Goal: Information Seeking & Learning: Learn about a topic

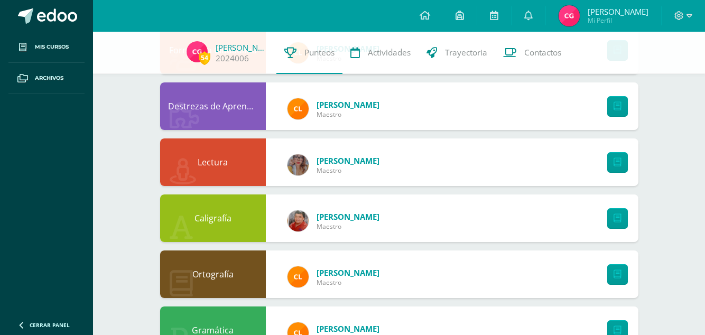
scroll to position [634, 0]
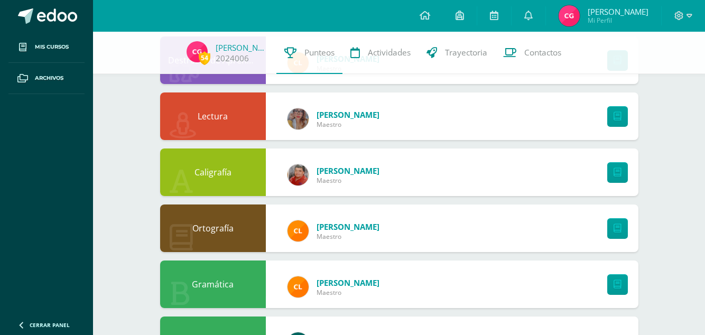
click at [301, 116] on img at bounding box center [298, 118] width 21 height 21
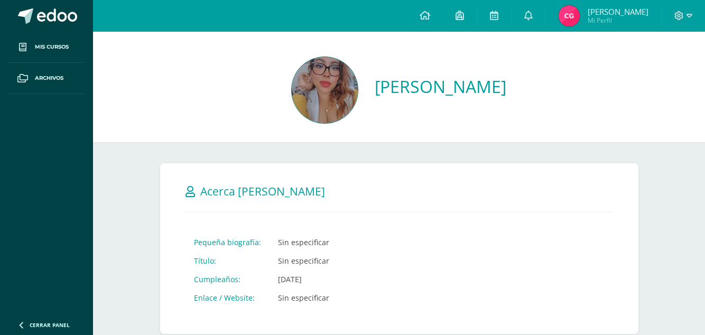
click at [313, 92] on img at bounding box center [325, 90] width 66 height 66
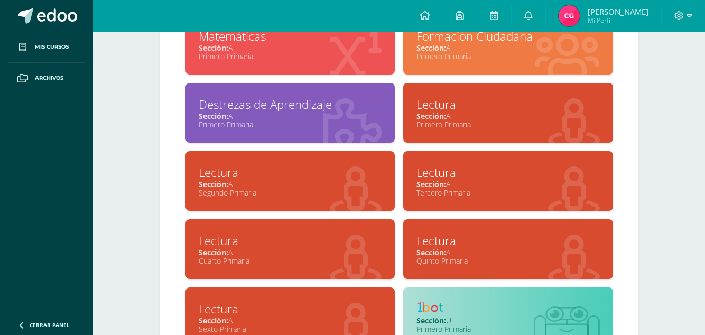
scroll to position [579, 0]
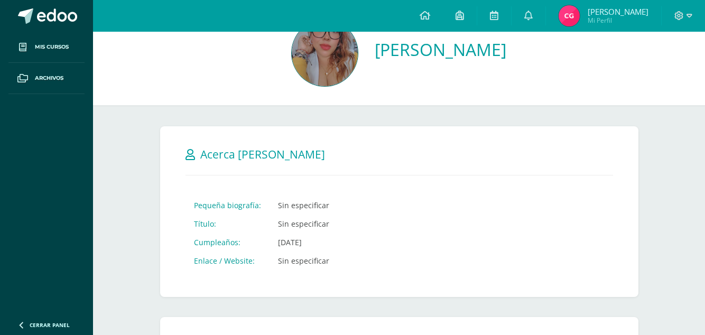
scroll to position [0, 0]
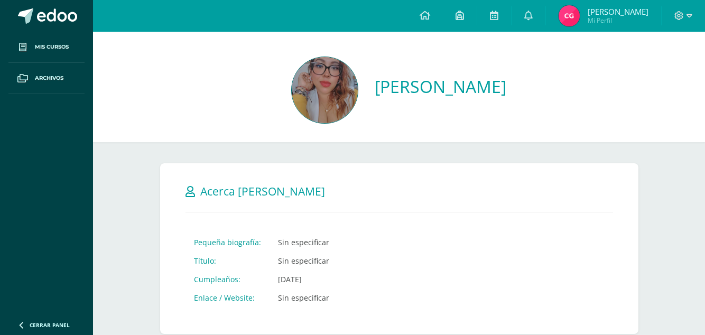
click at [61, 93] on link "Archivos" at bounding box center [46, 78] width 76 height 31
click at [39, 60] on link "Mis cursos" at bounding box center [46, 47] width 76 height 31
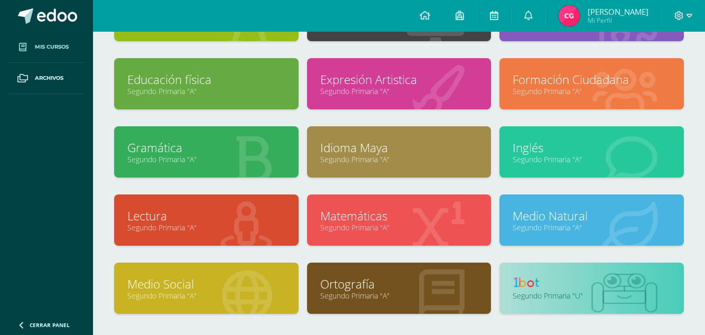
scroll to position [112, 0]
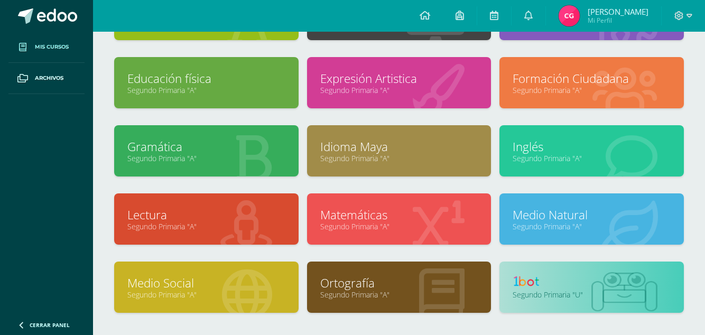
click at [391, 291] on link "Segundo Primaria "A"" at bounding box center [399, 295] width 158 height 10
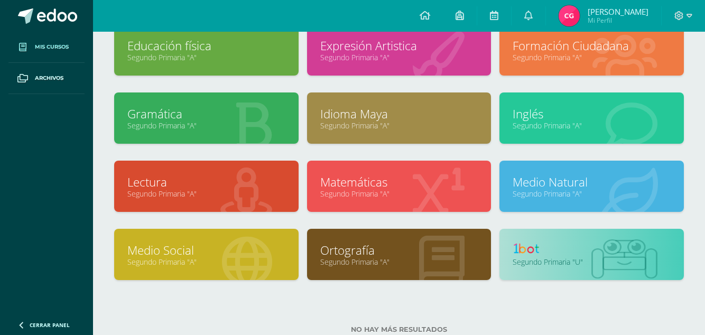
scroll to position [162, 0]
